Goal: Task Accomplishment & Management: Complete application form

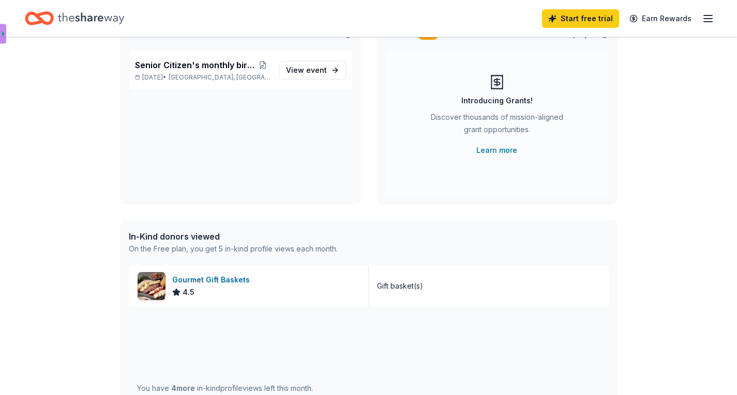
scroll to position [72, 0]
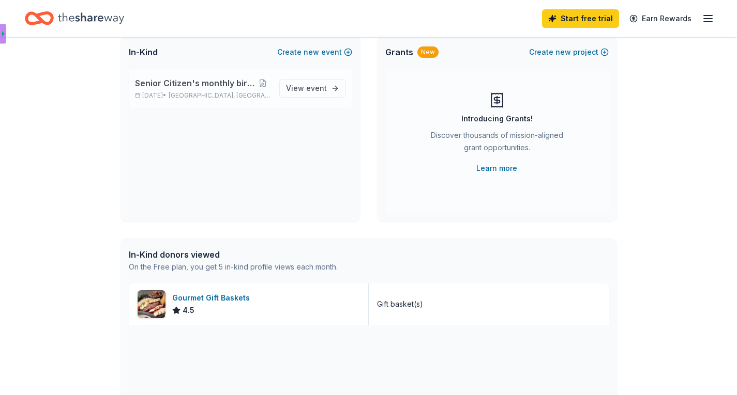
click at [219, 87] on span "Senior Citizen's monthly birthday bash" at bounding box center [195, 83] width 120 height 12
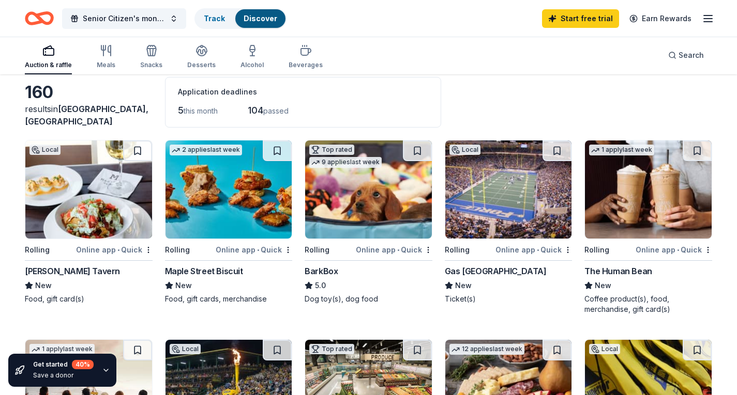
scroll to position [51, 0]
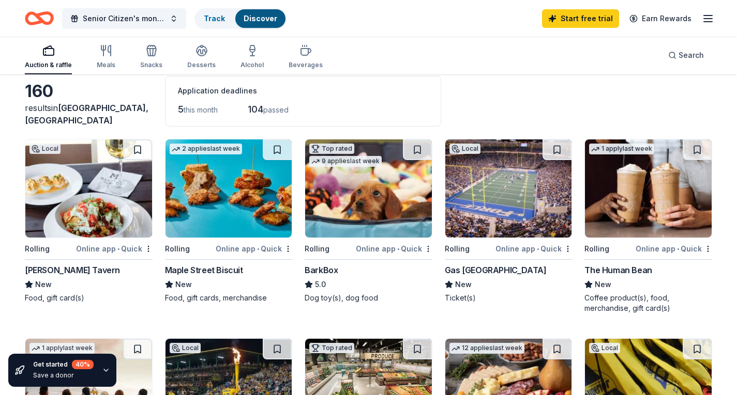
click at [499, 190] on img at bounding box center [508, 189] width 127 height 98
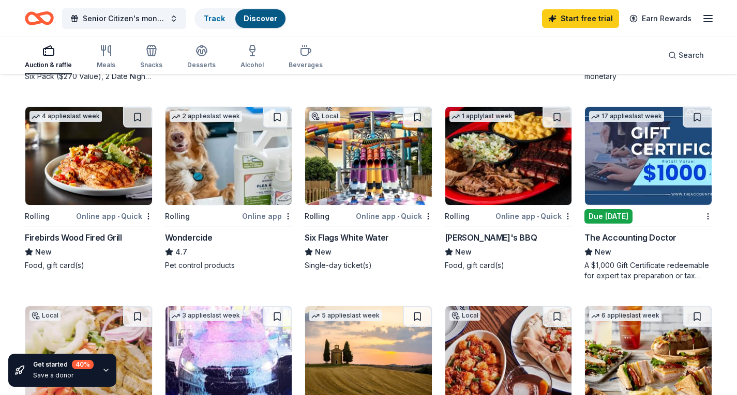
scroll to position [495, 0]
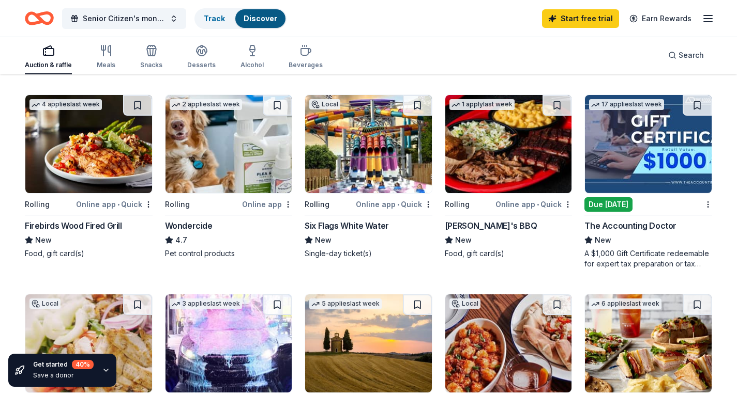
click at [513, 175] on img at bounding box center [508, 144] width 127 height 98
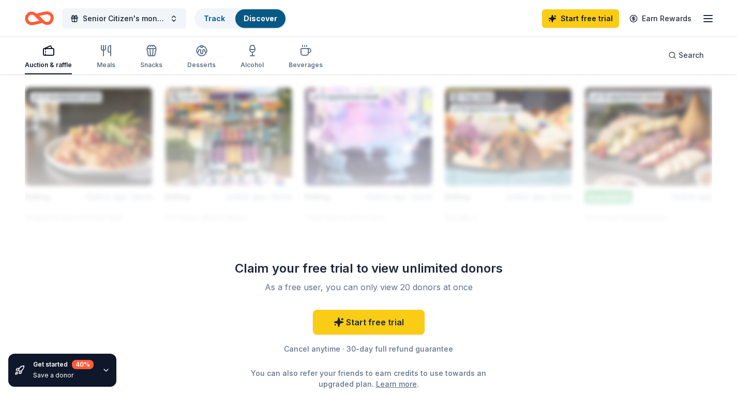
scroll to position [930, 0]
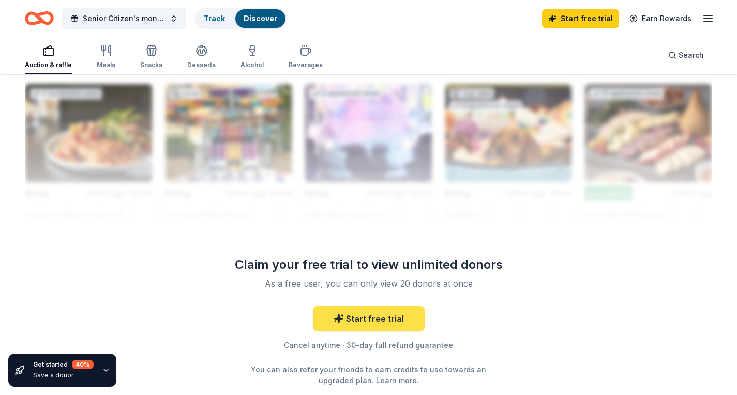
click at [377, 321] on link "Start free trial" at bounding box center [369, 319] width 112 height 25
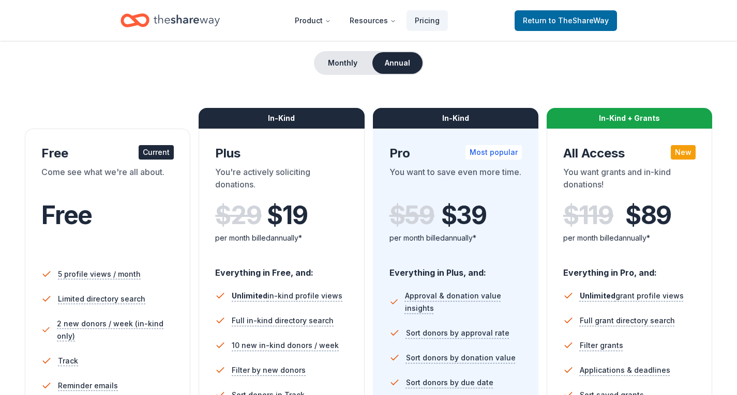
scroll to position [94, 0]
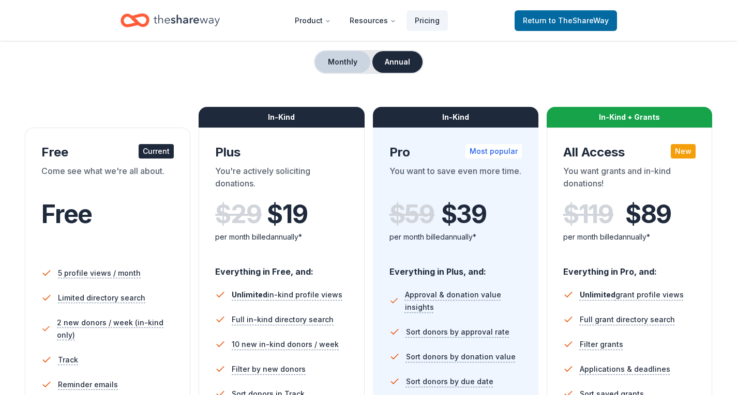
click at [346, 59] on button "Monthly" at bounding box center [342, 62] width 55 height 22
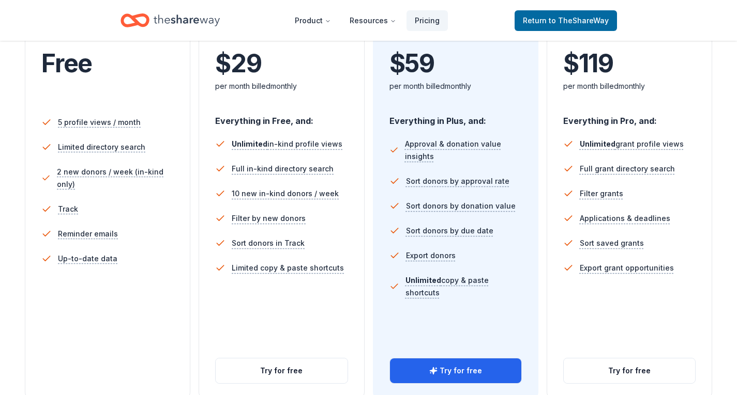
scroll to position [238, 0]
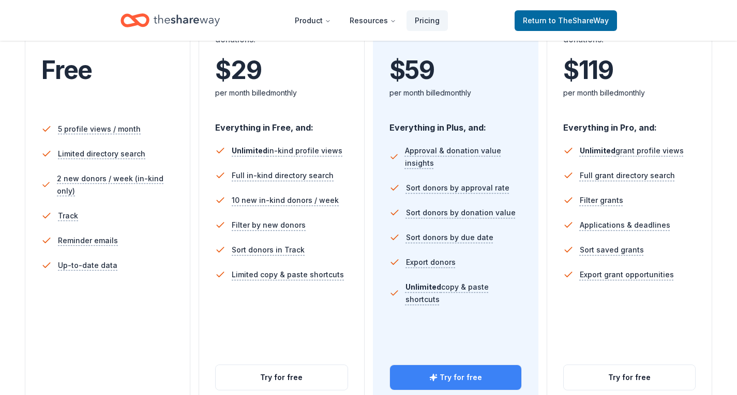
click at [466, 381] on button "Try for free" at bounding box center [455, 377] width 131 height 25
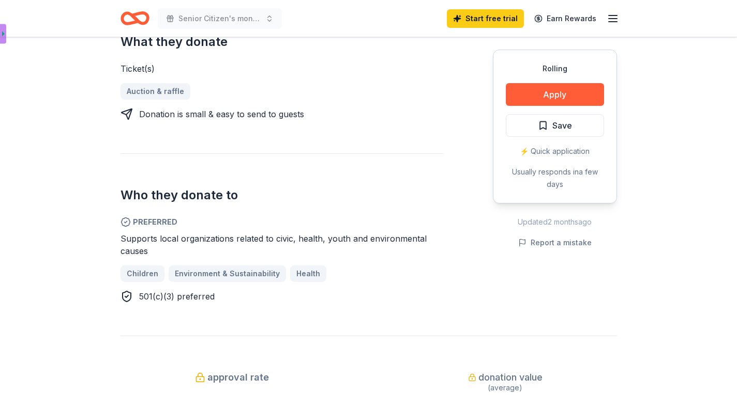
scroll to position [445, 0]
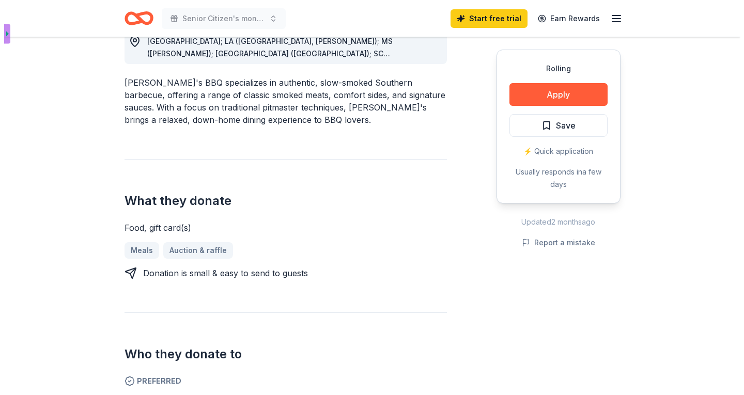
scroll to position [308, 0]
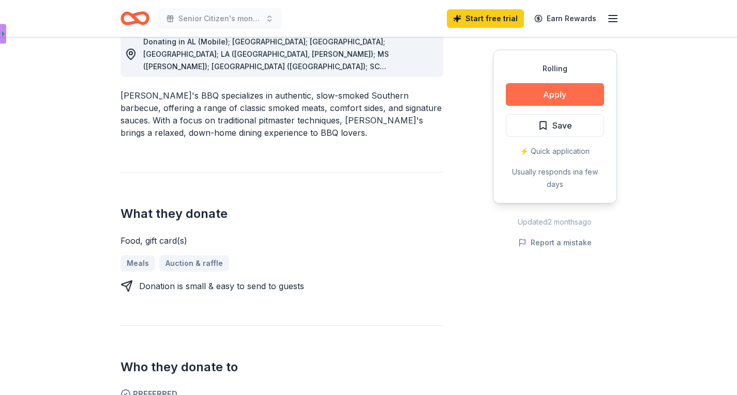
click at [560, 94] on button "Apply" at bounding box center [555, 94] width 98 height 23
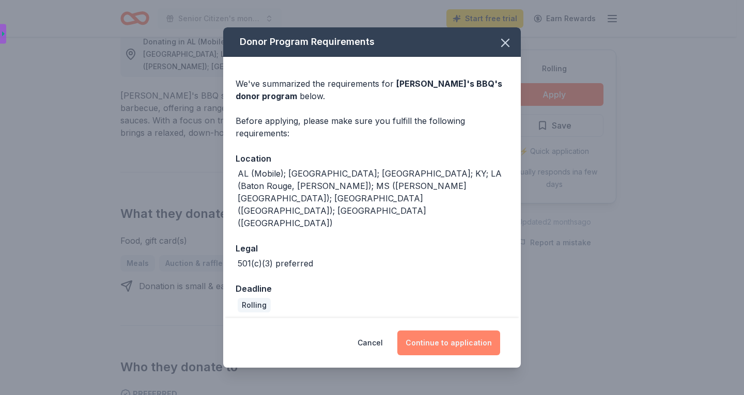
click at [465, 331] on button "Continue to application" at bounding box center [449, 343] width 103 height 25
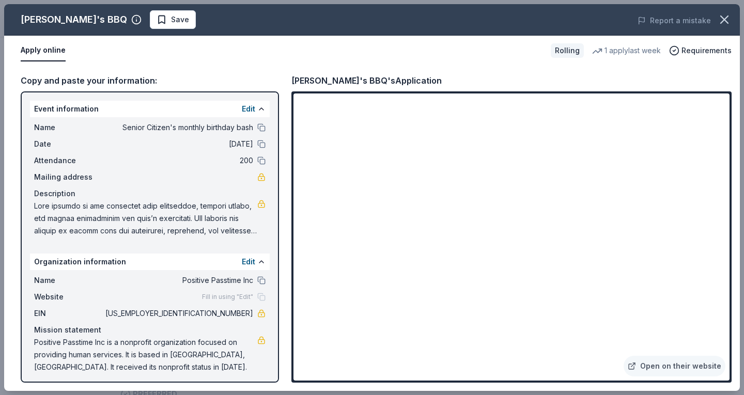
scroll to position [4, 0]
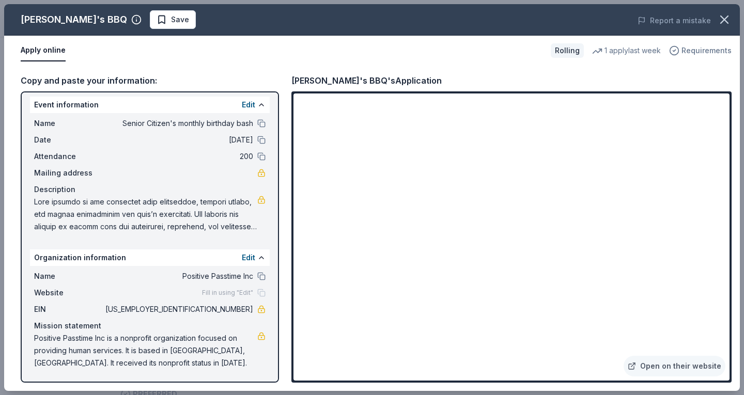
click at [709, 49] on span "Requirements" at bounding box center [707, 50] width 50 height 12
click at [685, 369] on link "Open on their website" at bounding box center [675, 366] width 102 height 21
click at [636, 53] on div "1 apply last week" at bounding box center [626, 50] width 69 height 12
click at [619, 52] on div "1 apply last week" at bounding box center [626, 50] width 69 height 12
click at [713, 50] on span "Requirements" at bounding box center [707, 50] width 50 height 12
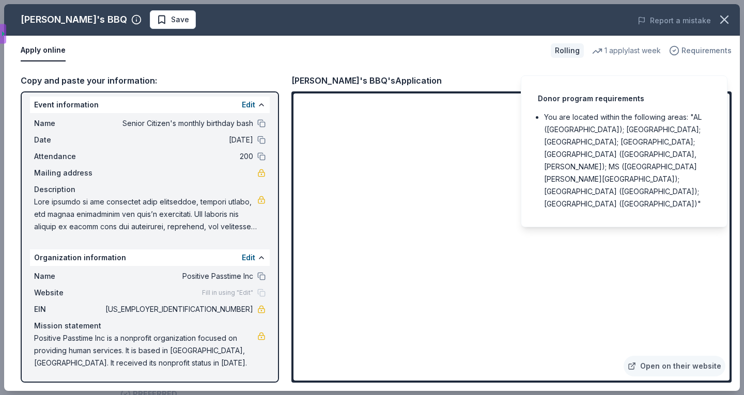
click at [702, 53] on span "Requirements" at bounding box center [707, 50] width 50 height 12
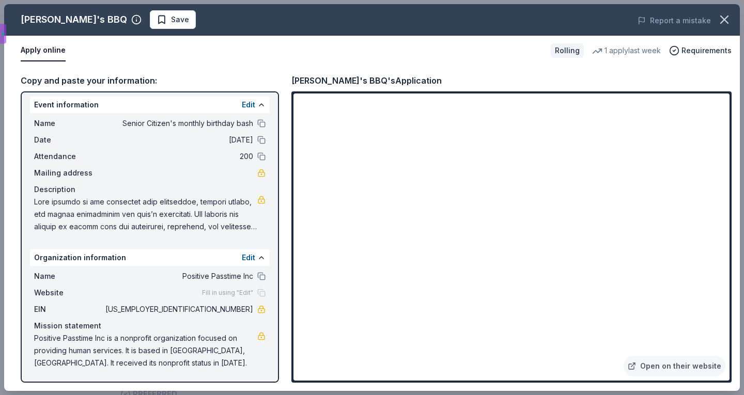
click at [574, 53] on div "Rolling" at bounding box center [567, 50] width 33 height 14
click at [570, 50] on div "Rolling" at bounding box center [567, 50] width 33 height 14
click at [45, 48] on button "Apply online" at bounding box center [43, 51] width 45 height 22
click at [41, 52] on button "Apply online" at bounding box center [43, 51] width 45 height 22
click at [27, 59] on button "Apply online" at bounding box center [43, 51] width 45 height 22
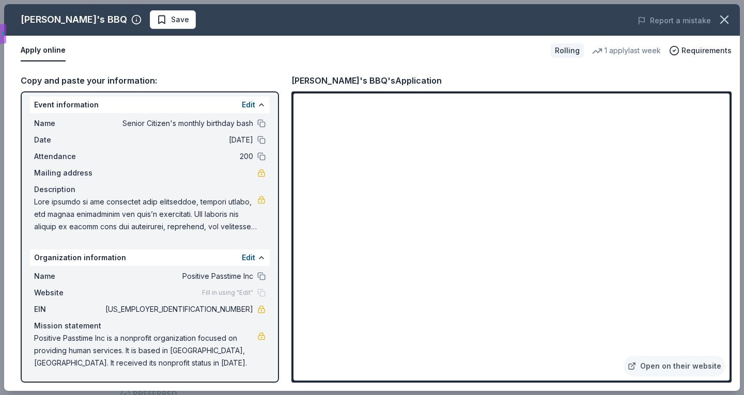
click at [27, 59] on button "Apply online" at bounding box center [43, 51] width 45 height 22
click at [29, 52] on button "Apply online" at bounding box center [43, 51] width 45 height 22
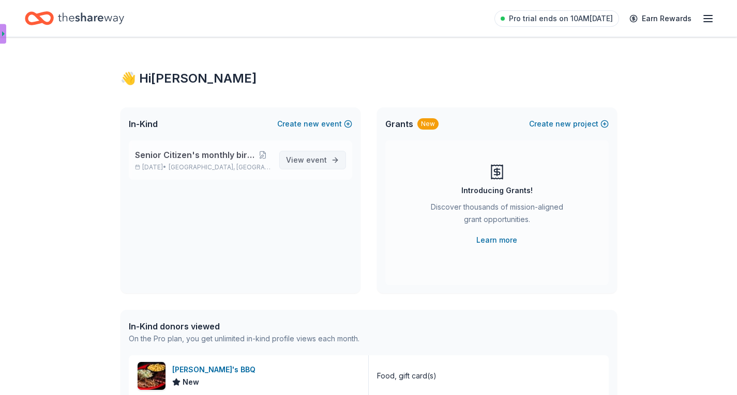
click at [337, 158] on link "View event" at bounding box center [312, 160] width 67 height 19
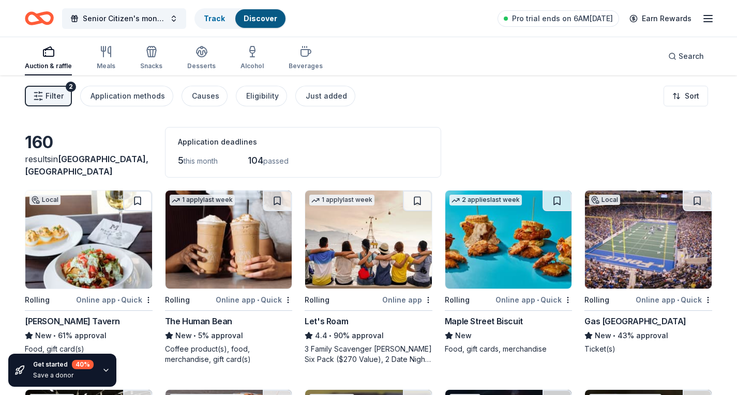
click at [68, 372] on div "Save a donor" at bounding box center [63, 376] width 60 height 8
click at [104, 371] on icon "button" at bounding box center [106, 371] width 8 height 8
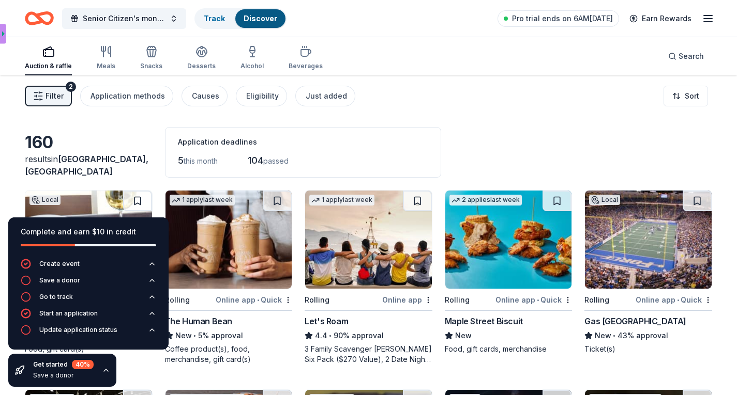
click at [508, 131] on div "160 results in Arbor Ridge, GA Application deadlines 5 this month 104 passed" at bounding box center [368, 152] width 687 height 51
click at [512, 152] on div "160 results in Arbor Ridge, GA Application deadlines 5 this month 104 passed" at bounding box center [368, 152] width 687 height 51
click at [512, 138] on div "160 results in Arbor Ridge, GA Application deadlines 5 this month 104 passed" at bounding box center [368, 152] width 687 height 51
click at [513, 135] on div "160 results in Arbor Ridge, GA Application deadlines 5 this month 104 passed" at bounding box center [368, 152] width 687 height 51
click at [528, 127] on div "160 results in Arbor Ridge, GA Application deadlines 5 this month 104 passed" at bounding box center [368, 152] width 687 height 51
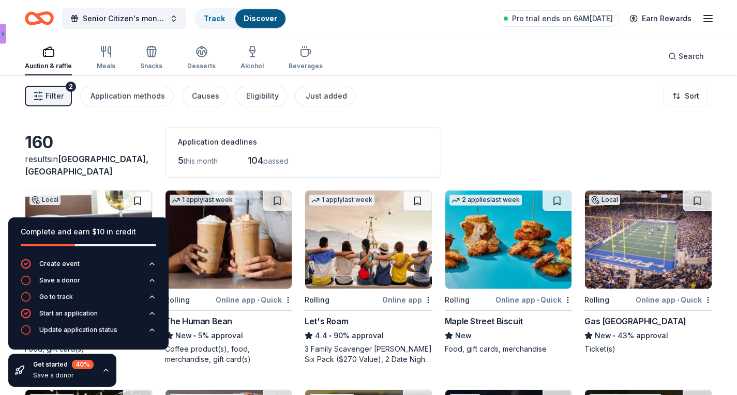
click at [104, 372] on icon "button" at bounding box center [106, 371] width 8 height 8
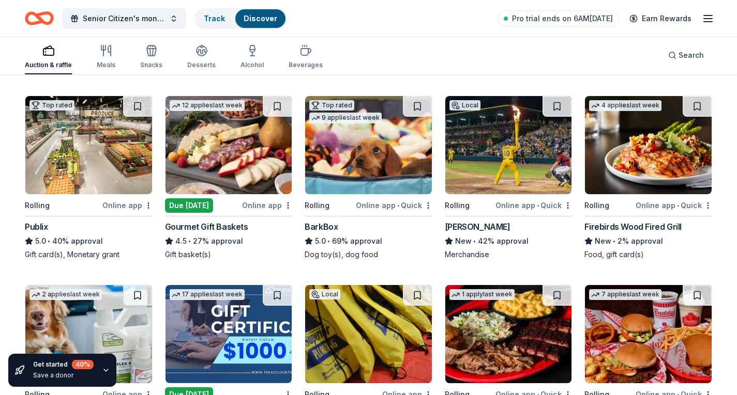
scroll to position [295, 0]
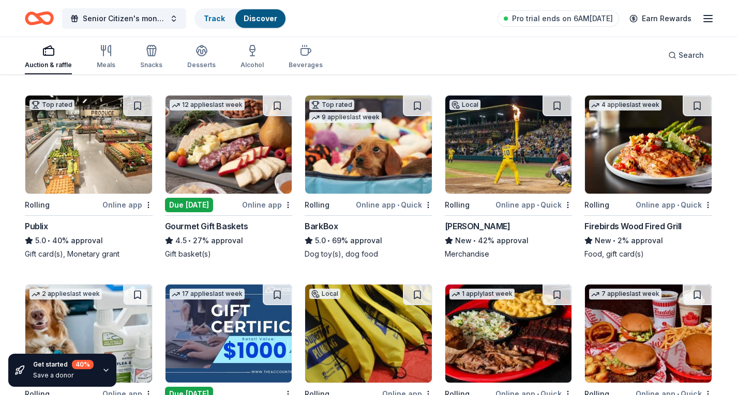
click at [268, 207] on div "Online app" at bounding box center [267, 205] width 50 height 13
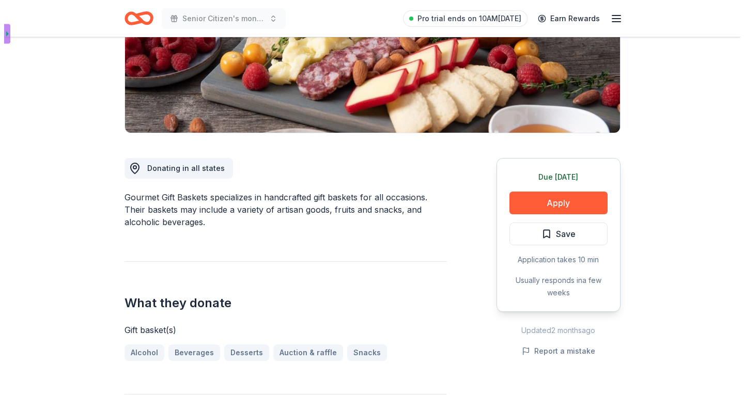
scroll to position [180, 0]
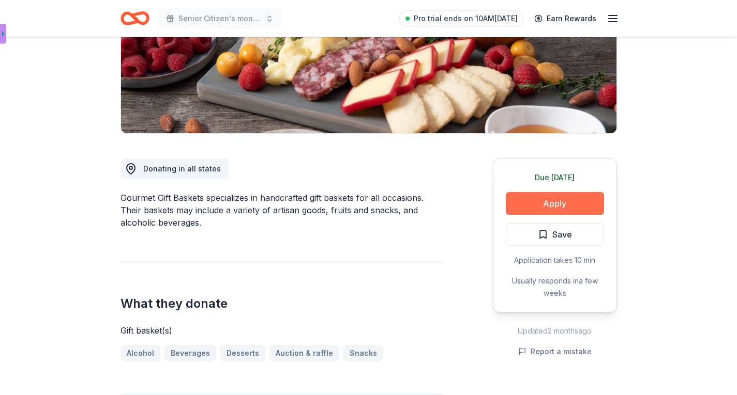
click at [560, 204] on button "Apply" at bounding box center [555, 203] width 98 height 23
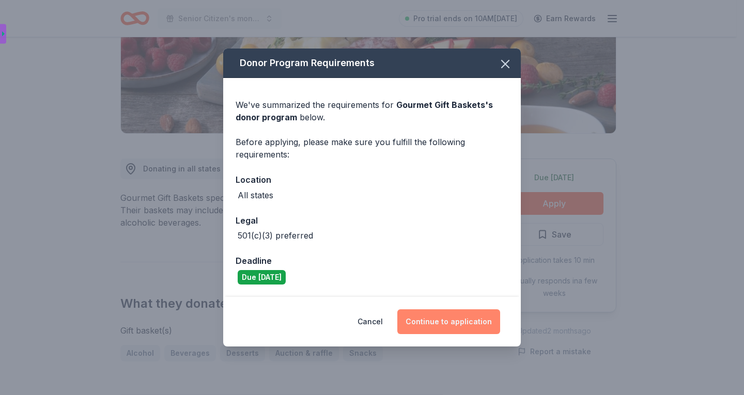
click at [464, 325] on button "Continue to application" at bounding box center [449, 322] width 103 height 25
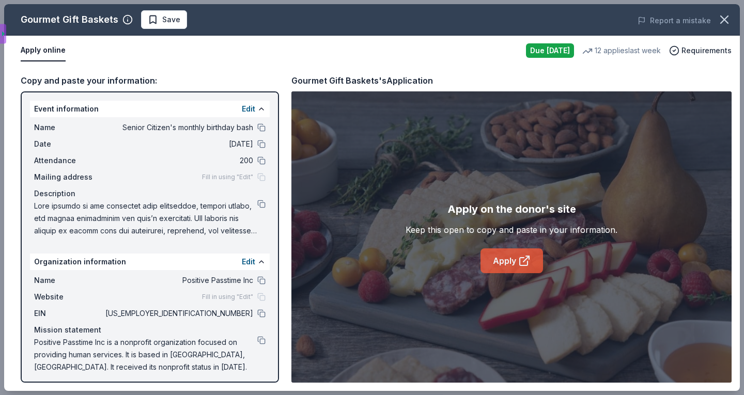
click at [510, 266] on link "Apply" at bounding box center [512, 261] width 63 height 25
